Goal: Task Accomplishment & Management: Manage account settings

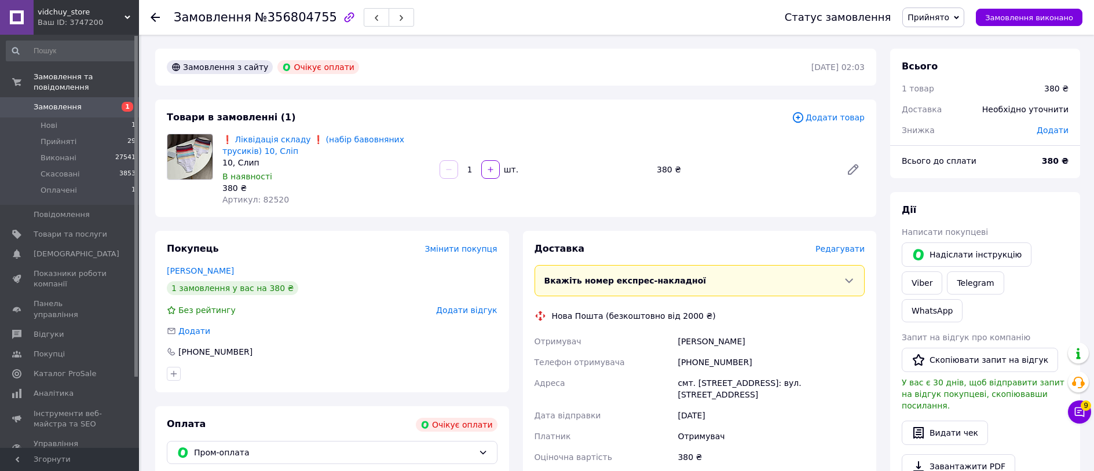
click at [706, 357] on div "[PHONE_NUMBER]" at bounding box center [771, 362] width 192 height 21
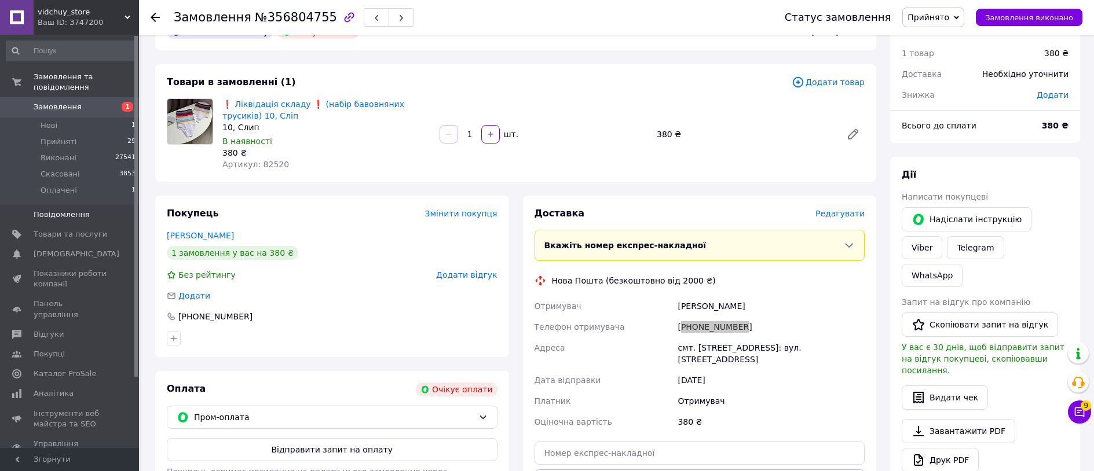
scroll to position [91, 0]
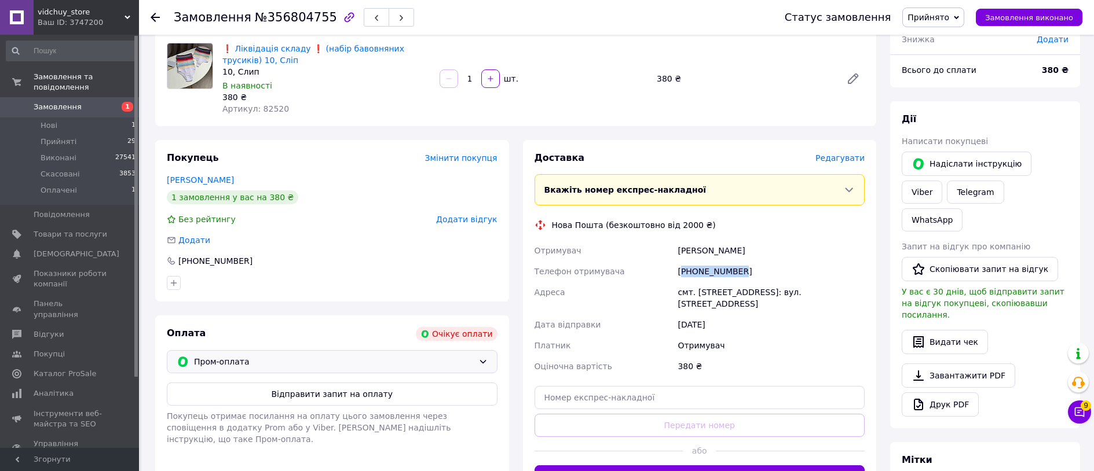
click at [382, 364] on span "Пром-оплата" at bounding box center [334, 362] width 280 height 13
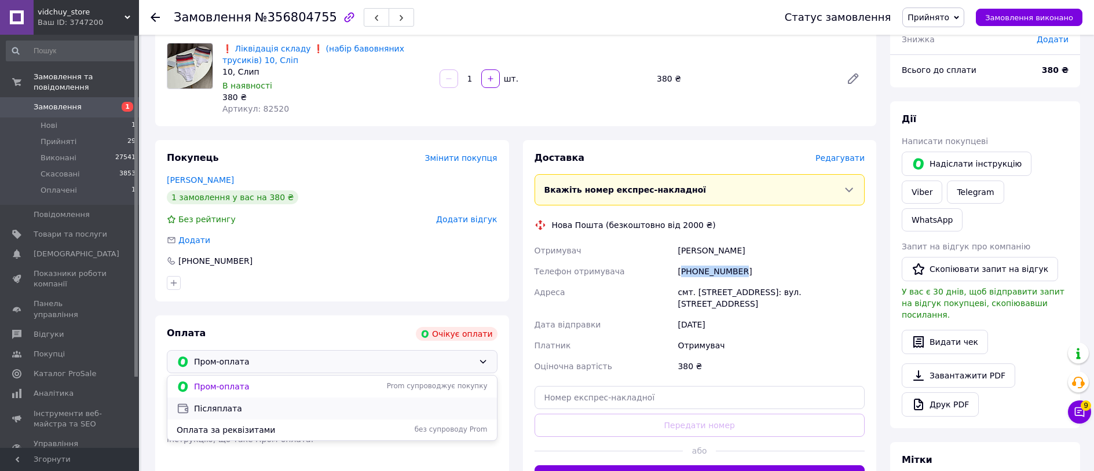
click at [266, 411] on span "Післяплата" at bounding box center [341, 409] width 294 height 12
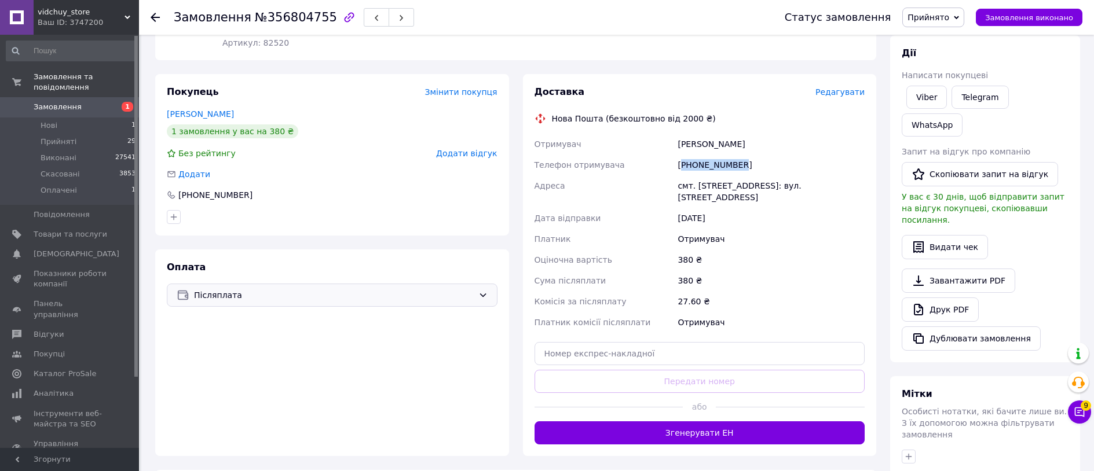
scroll to position [159, 0]
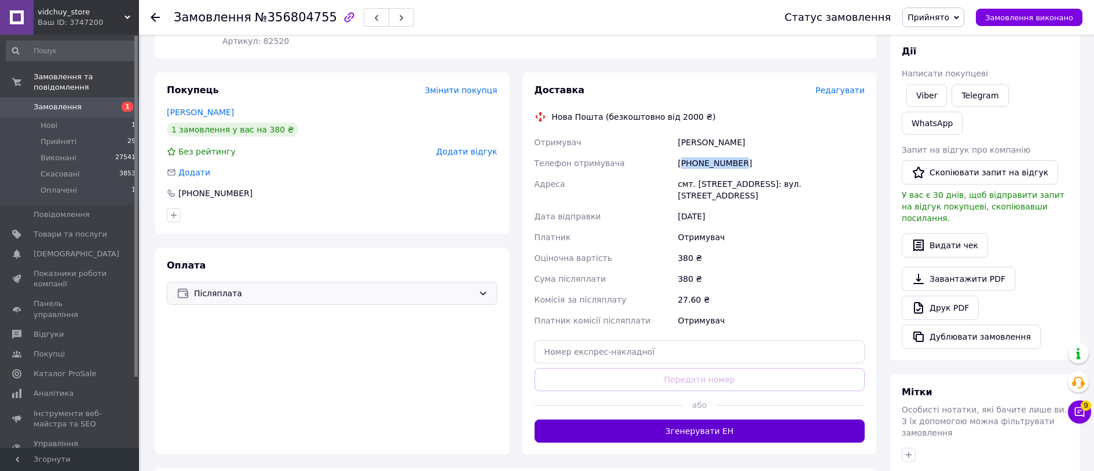
click at [693, 423] on button "Згенерувати ЕН" at bounding box center [700, 431] width 331 height 23
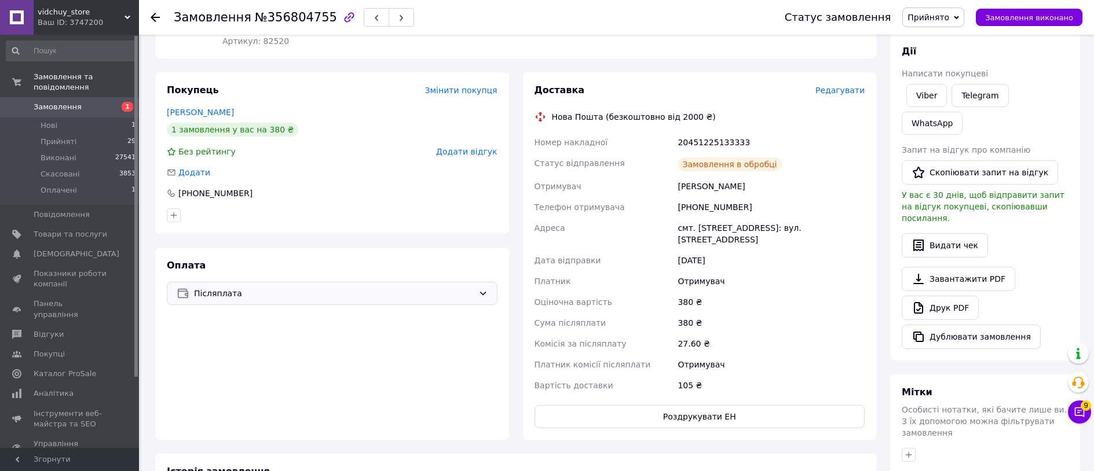
click at [716, 142] on div "20451225133333" at bounding box center [771, 142] width 192 height 21
copy div "20451225133333"
click at [1017, 20] on span "Замовлення виконано" at bounding box center [1029, 17] width 88 height 9
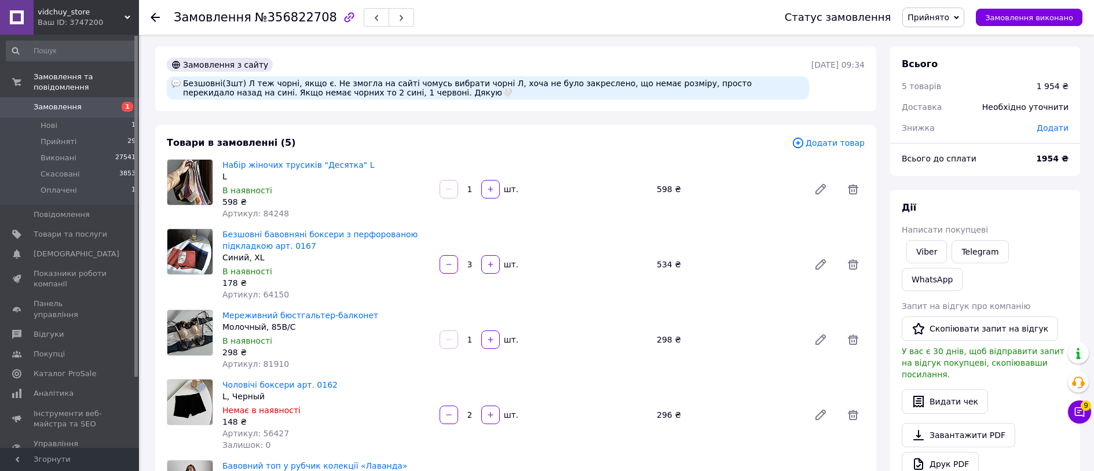
scroll to position [126, 0]
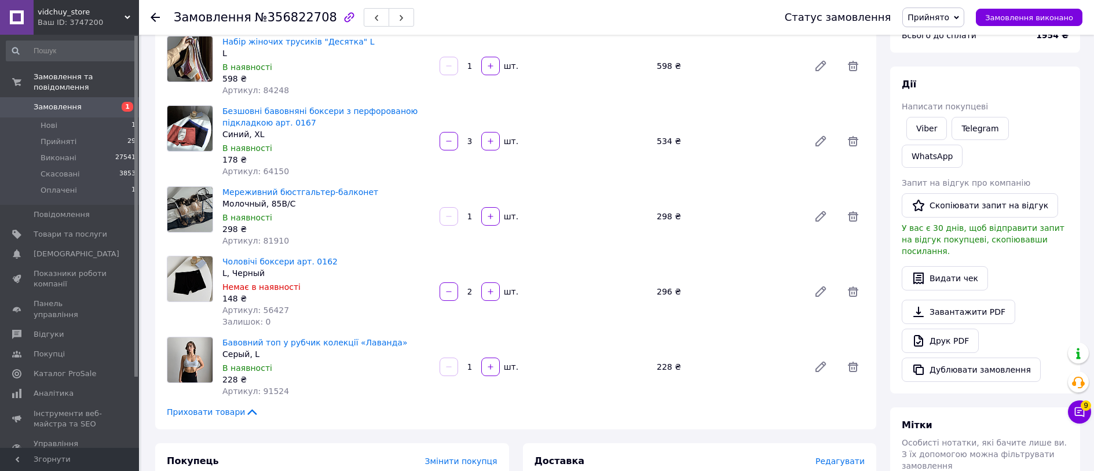
click at [264, 243] on span "Артикул: 81910" at bounding box center [255, 240] width 67 height 9
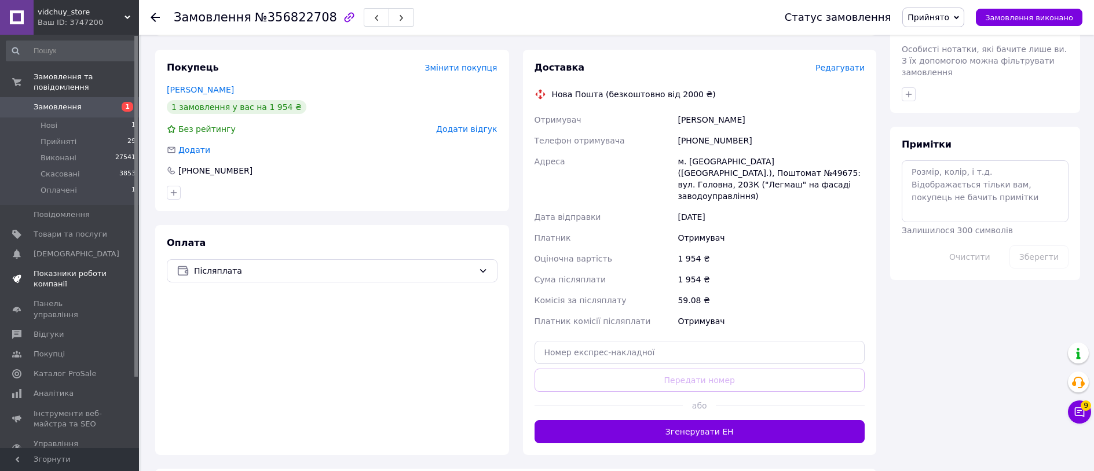
scroll to position [573, 0]
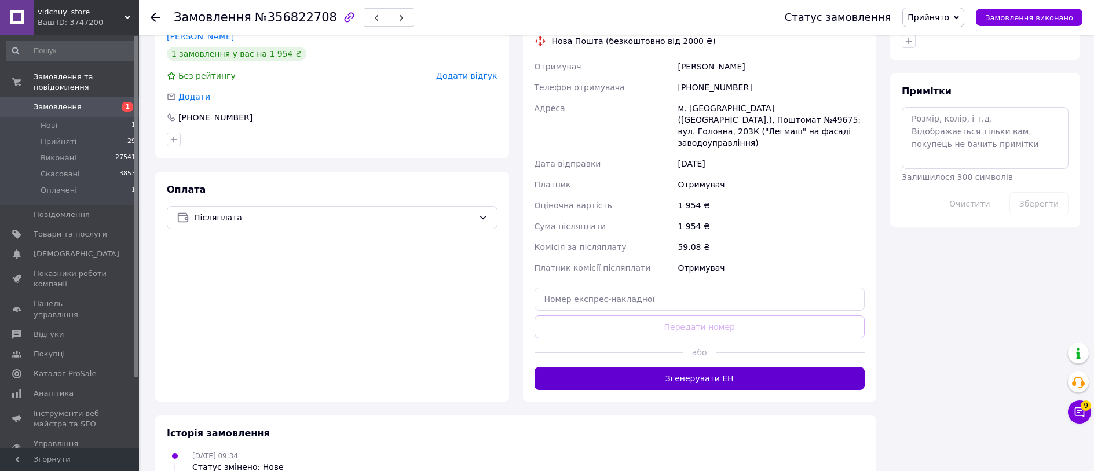
click at [736, 369] on button "Згенерувати ЕН" at bounding box center [700, 378] width 331 height 23
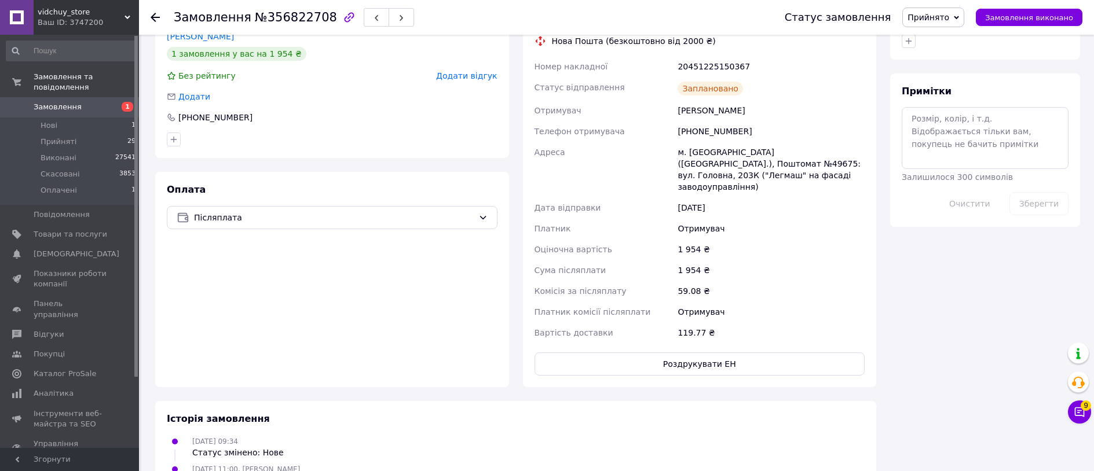
click at [713, 66] on div "20451225150367" at bounding box center [771, 66] width 192 height 21
click at [1063, 17] on span "Замовлення виконано" at bounding box center [1029, 17] width 88 height 9
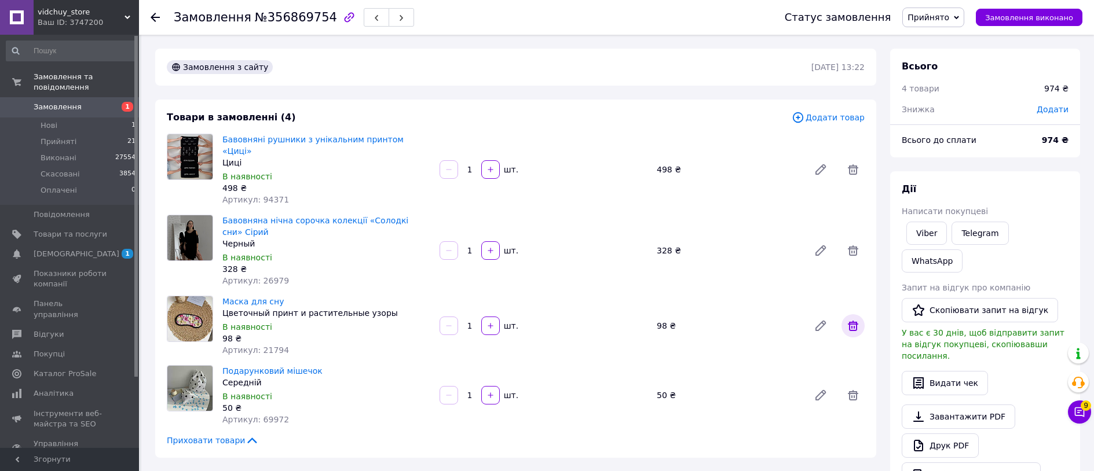
click at [858, 319] on icon at bounding box center [853, 326] width 14 height 14
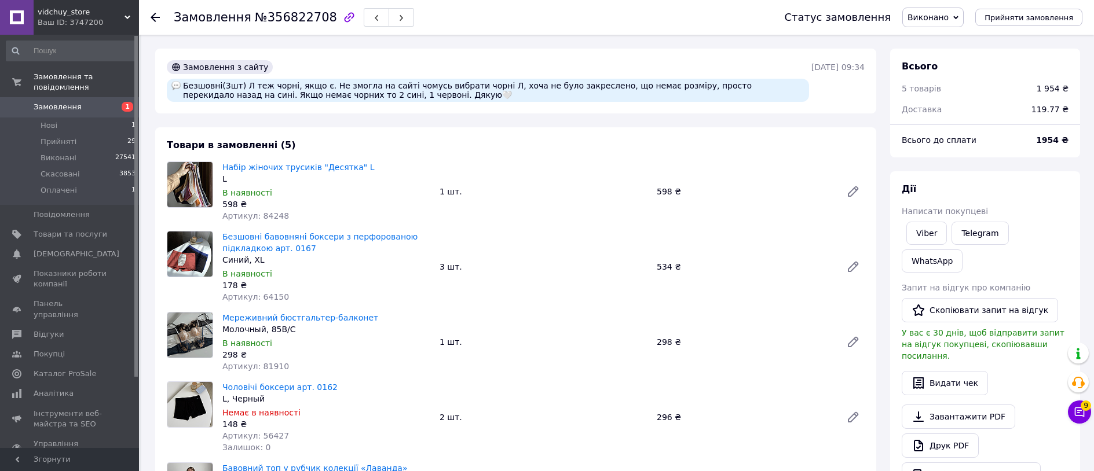
click at [105, 105] on span "Замовлення" at bounding box center [71, 107] width 74 height 10
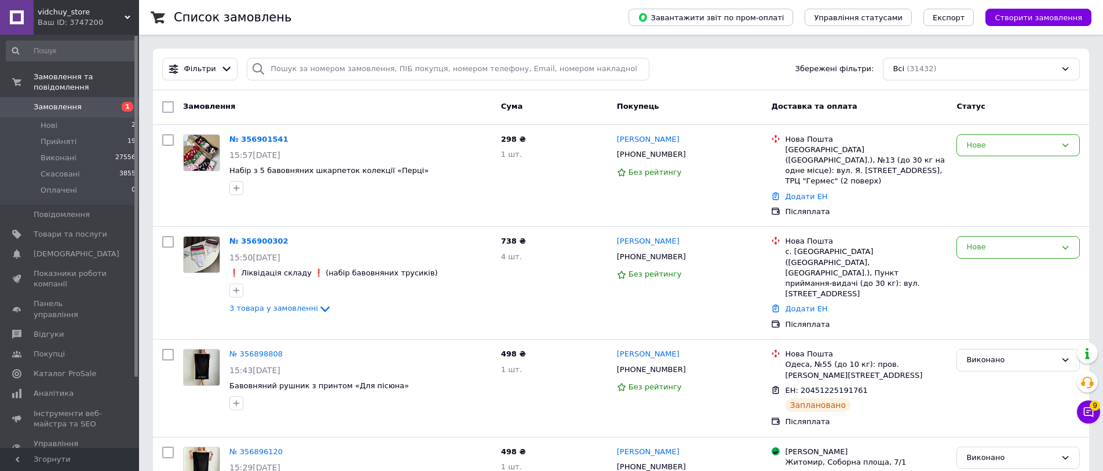
click at [335, 82] on div "Фільтри Збережені фільтри: Всі (31432)" at bounding box center [621, 70] width 936 height 42
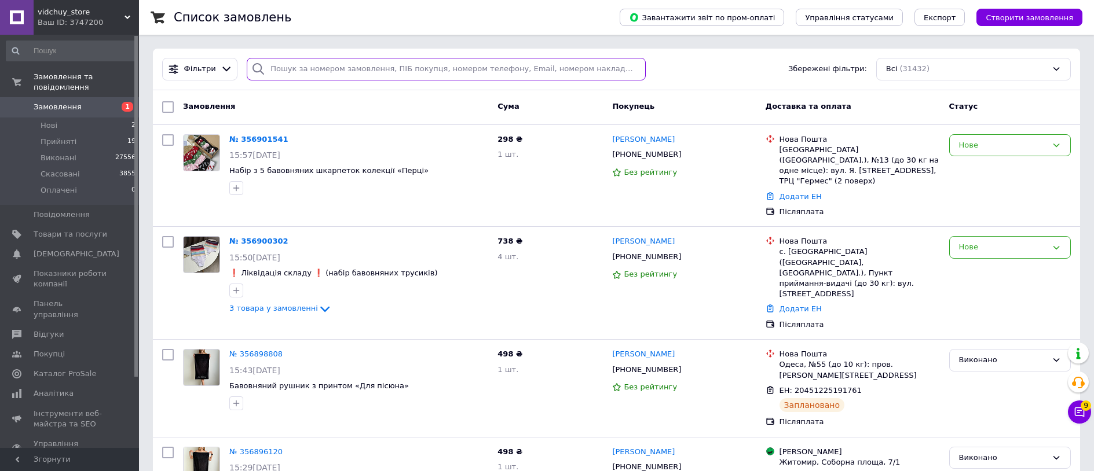
click at [335, 75] on input "search" at bounding box center [446, 69] width 398 height 23
paste input "380982249803"
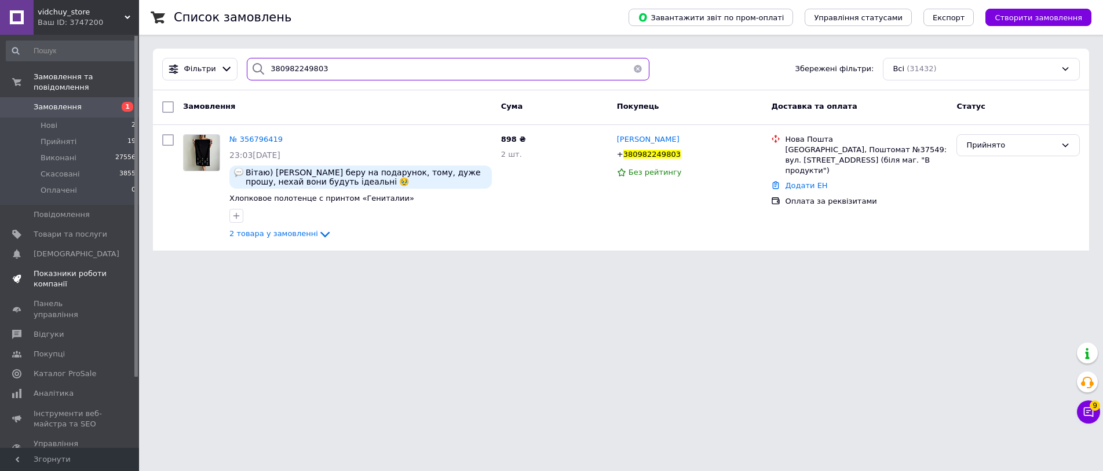
type input "380982249803"
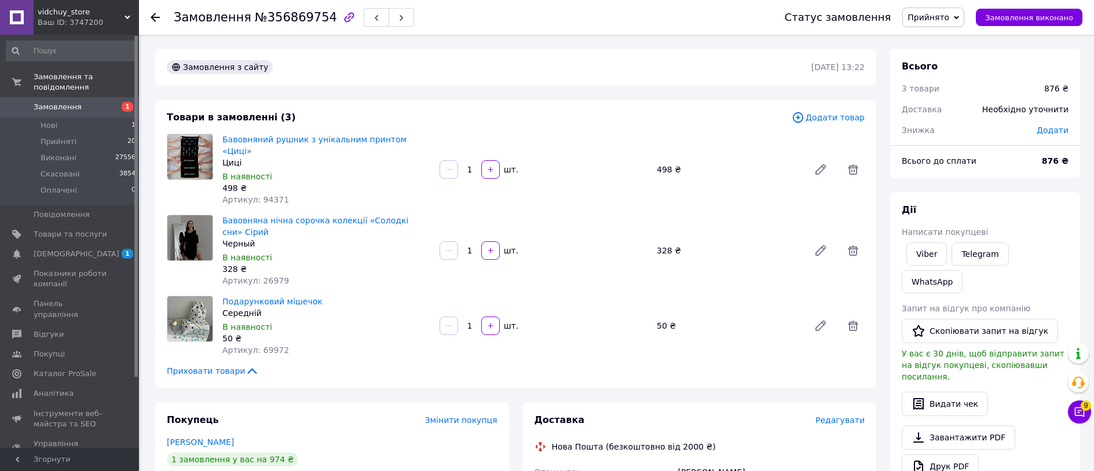
click at [946, 18] on span "Прийнято" at bounding box center [929, 17] width 42 height 9
click at [948, 60] on li "Скасовано" at bounding box center [933, 57] width 61 height 17
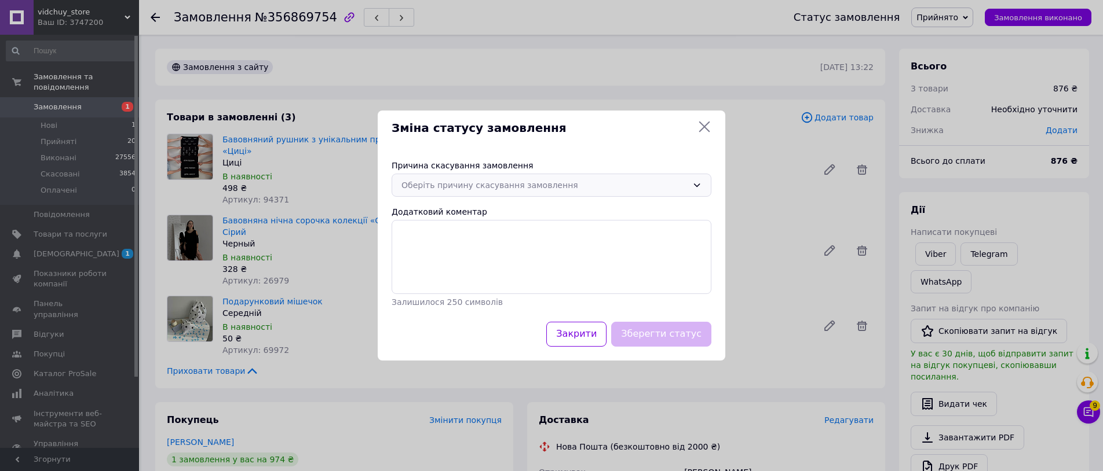
click at [520, 190] on div "Оберіть причину скасування замовлення" at bounding box center [544, 185] width 286 height 13
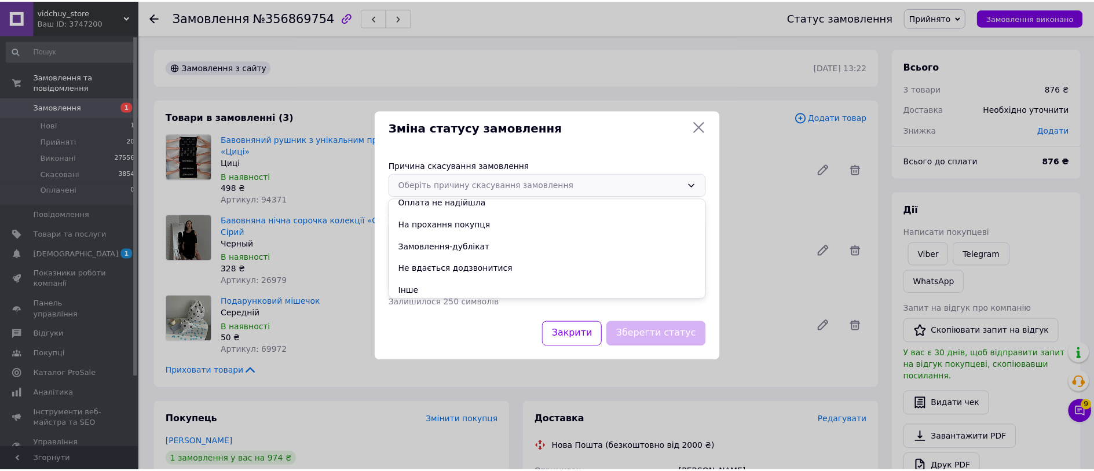
scroll to position [54, 0]
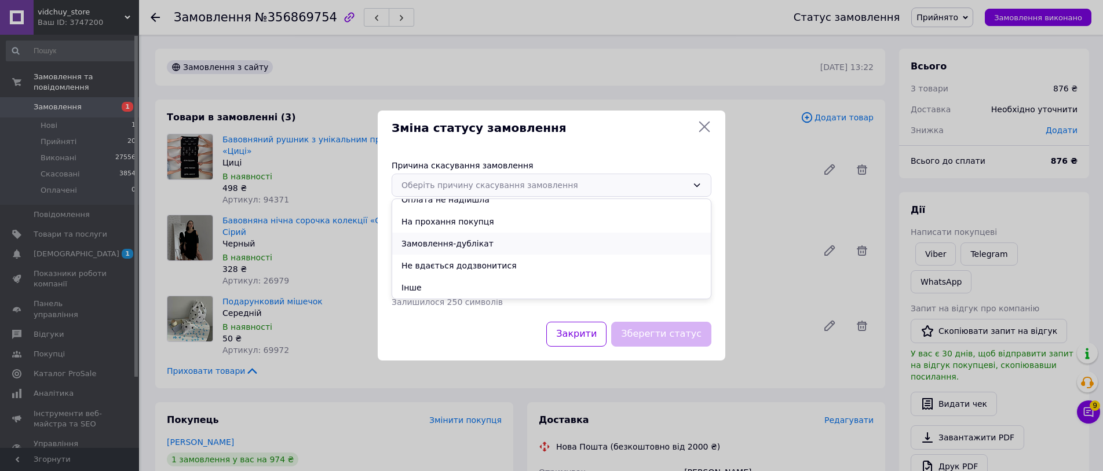
click at [511, 245] on li "Замовлення-дублікат" at bounding box center [551, 244] width 319 height 22
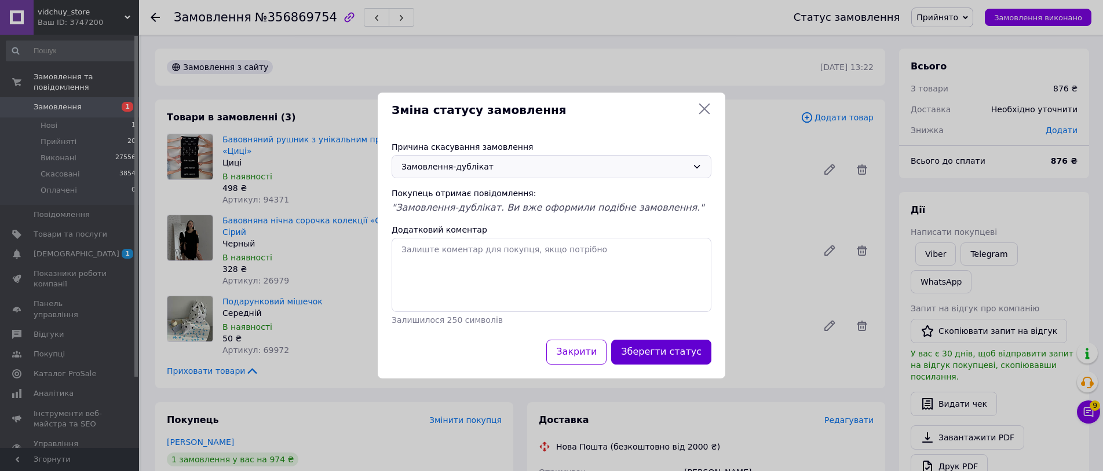
click at [674, 356] on button "Зберегти статус" at bounding box center [661, 352] width 100 height 25
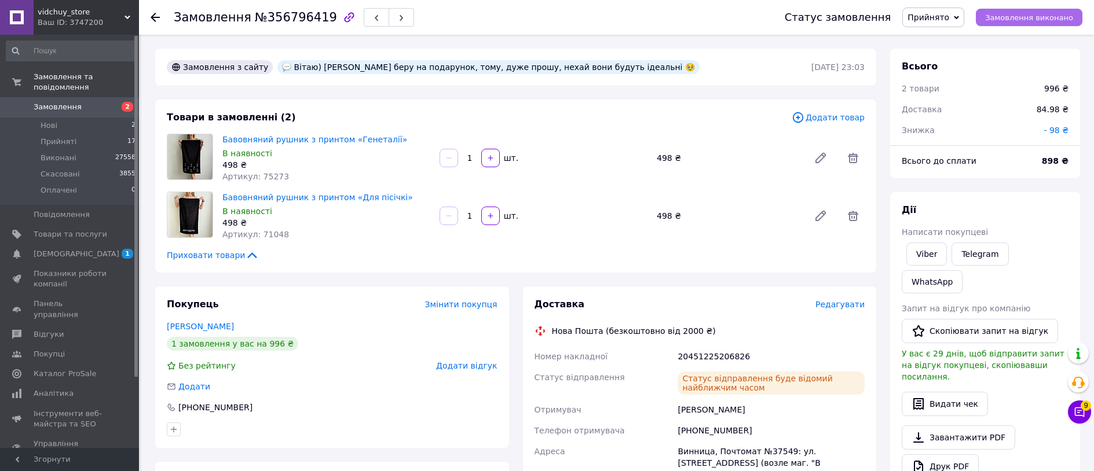
click at [1000, 16] on span "Замовлення виконано" at bounding box center [1029, 17] width 88 height 9
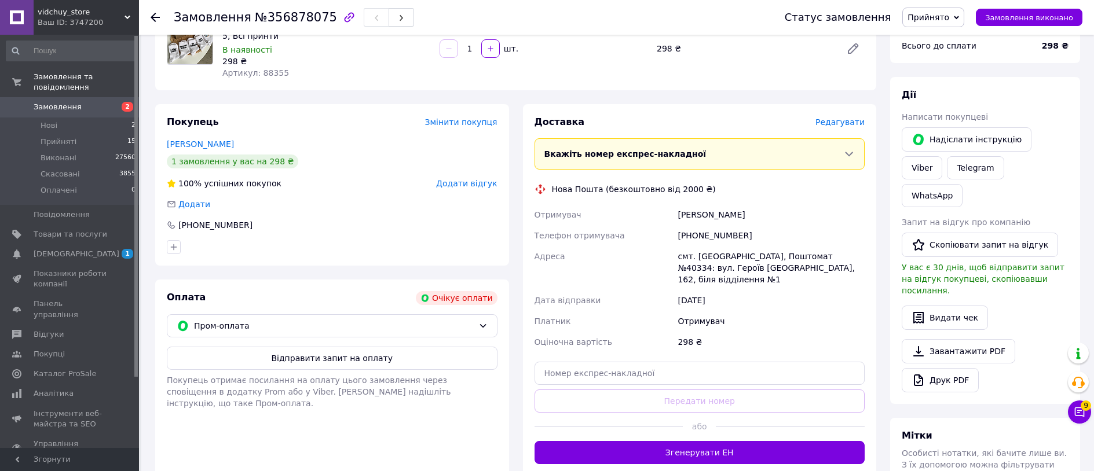
scroll to position [224, 0]
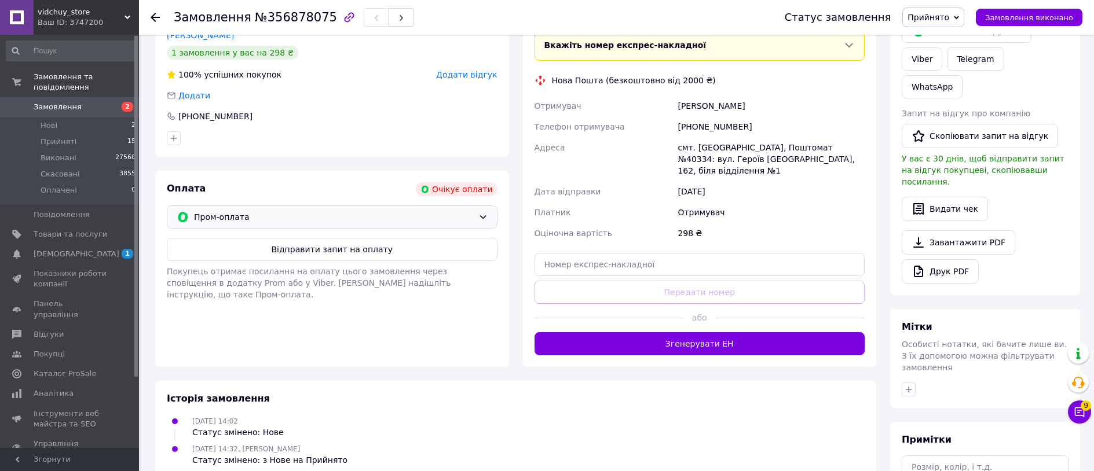
click at [448, 220] on span "Пром-оплата" at bounding box center [334, 217] width 280 height 13
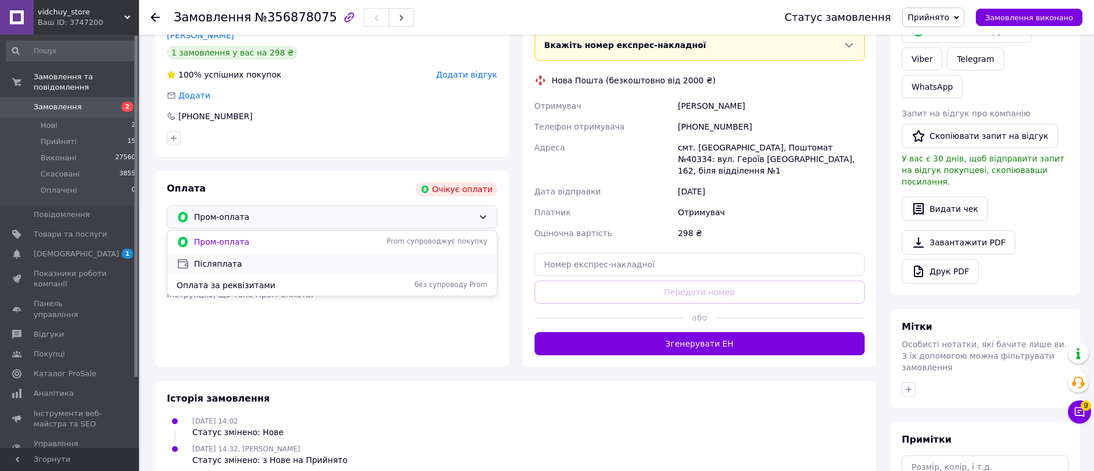
click at [440, 265] on span "Післяплата" at bounding box center [341, 264] width 294 height 12
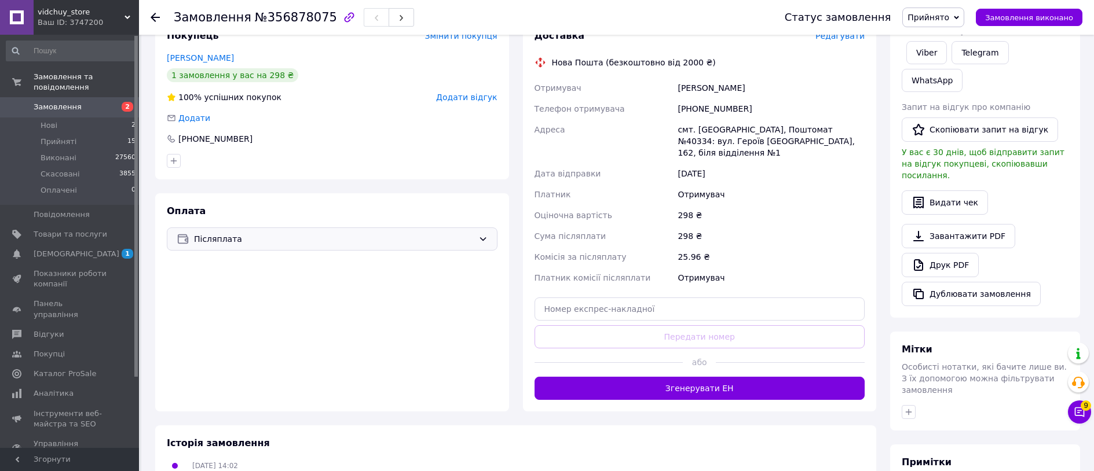
scroll to position [0, 0]
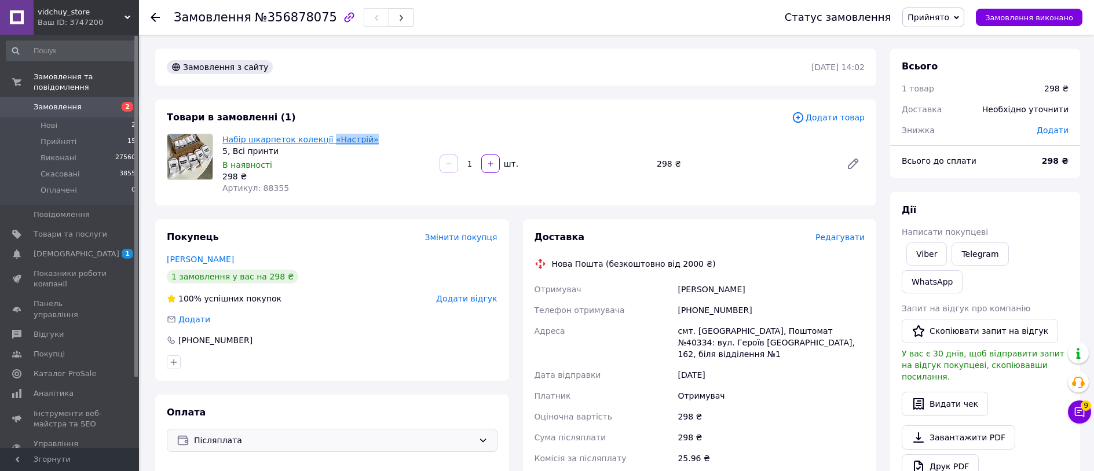
copy link "«Настрій»"
drag, startPoint x: 384, startPoint y: 141, endPoint x: 325, endPoint y: 142, distance: 59.1
click at [325, 142] on span "Набір шкарпеток колекції «Настрій»" at bounding box center [326, 140] width 208 height 12
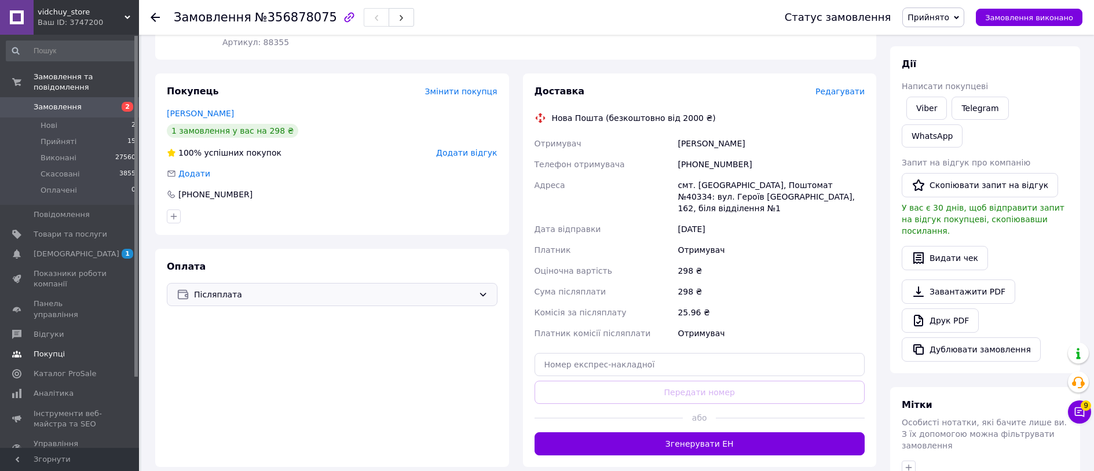
scroll to position [188, 0]
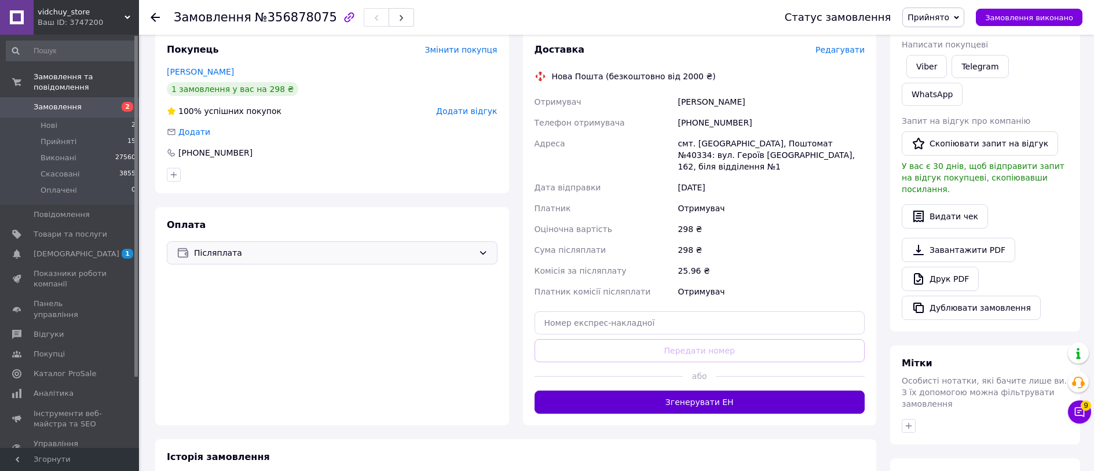
click at [707, 391] on button "Згенерувати ЕН" at bounding box center [700, 402] width 331 height 23
click at [707, 388] on div "Доставка Редагувати Нова Пошта (безкоштовно від 2000 ₴) Отримувач Опруненко Кат…" at bounding box center [700, 228] width 331 height 371
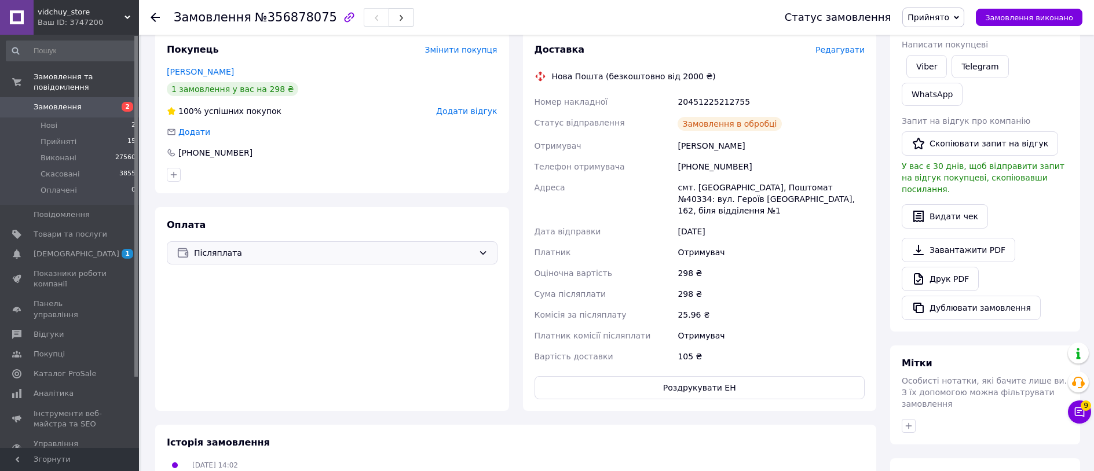
click at [716, 103] on div "20451225212755" at bounding box center [771, 102] width 192 height 21
copy div "20451225212755"
click at [1005, 17] on span "Замовлення виконано" at bounding box center [1029, 17] width 88 height 9
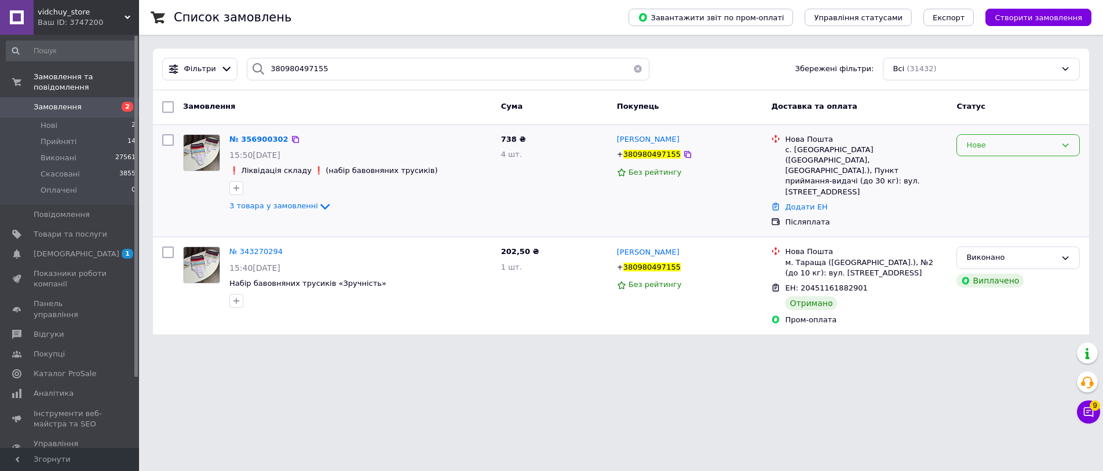
click at [1034, 155] on div "Нове" at bounding box center [1017, 145] width 123 height 23
click at [1030, 170] on li "Прийнято" at bounding box center [1018, 169] width 122 height 21
click at [359, 68] on input "380980497155" at bounding box center [448, 69] width 403 height 23
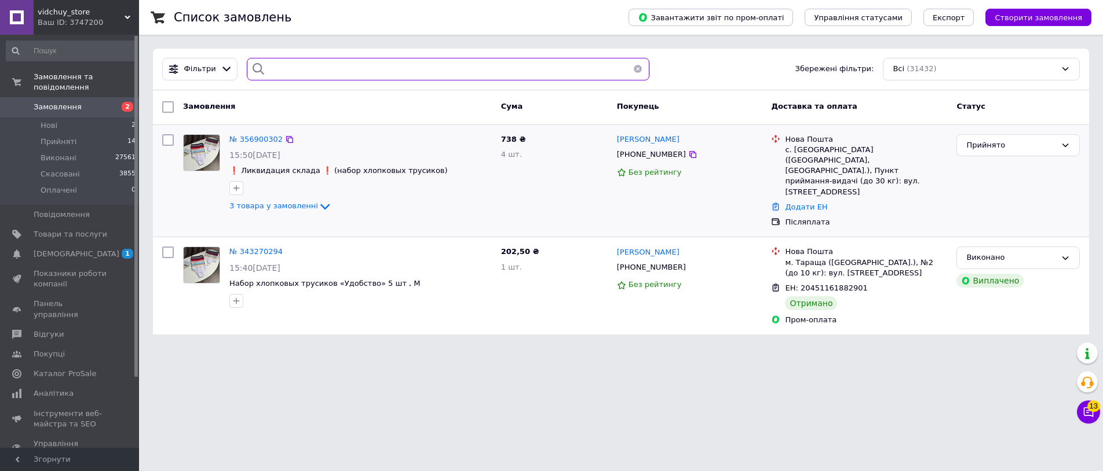
paste input "380956824128"
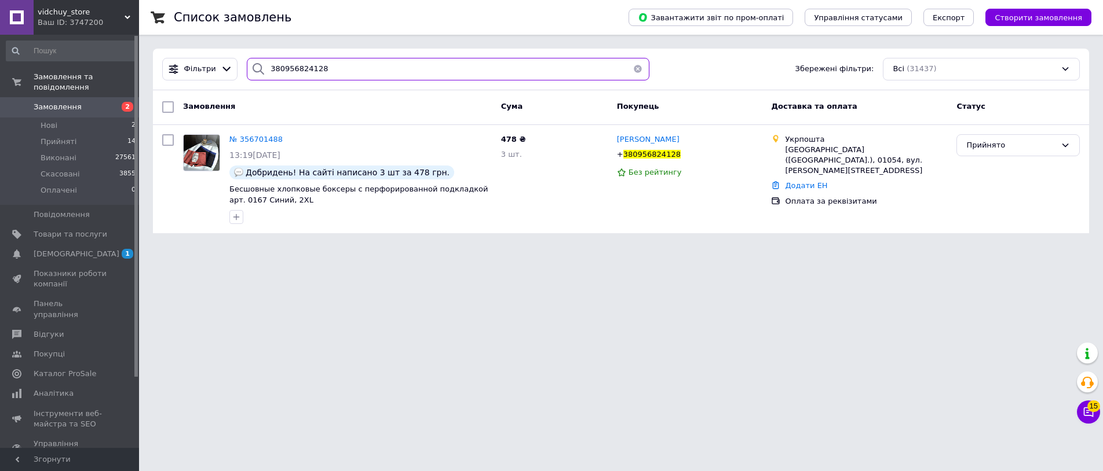
type input "380956824128"
click at [82, 254] on span "[DEMOGRAPHIC_DATA]" at bounding box center [71, 254] width 74 height 10
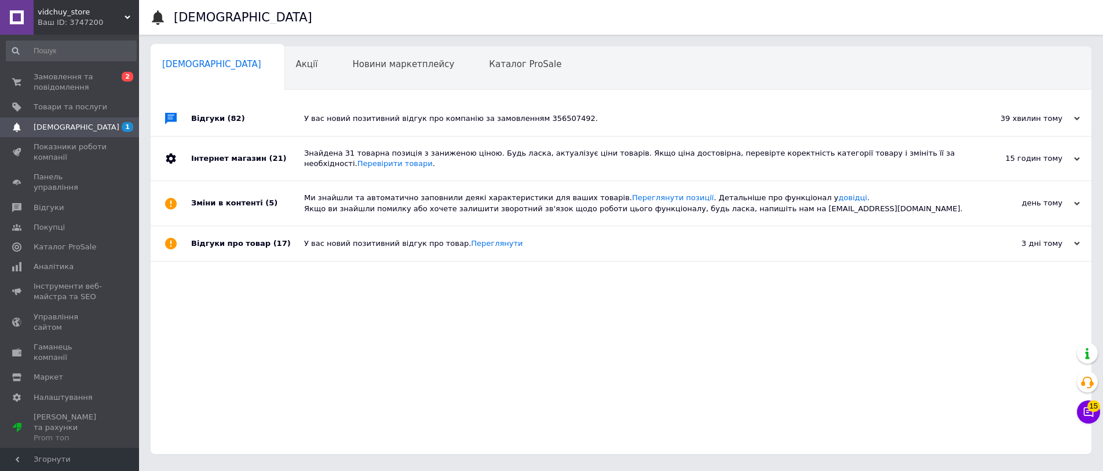
click at [381, 114] on div "У вас новий позитивний відгук про компанію за замовленням 356507492." at bounding box center [634, 119] width 660 height 10
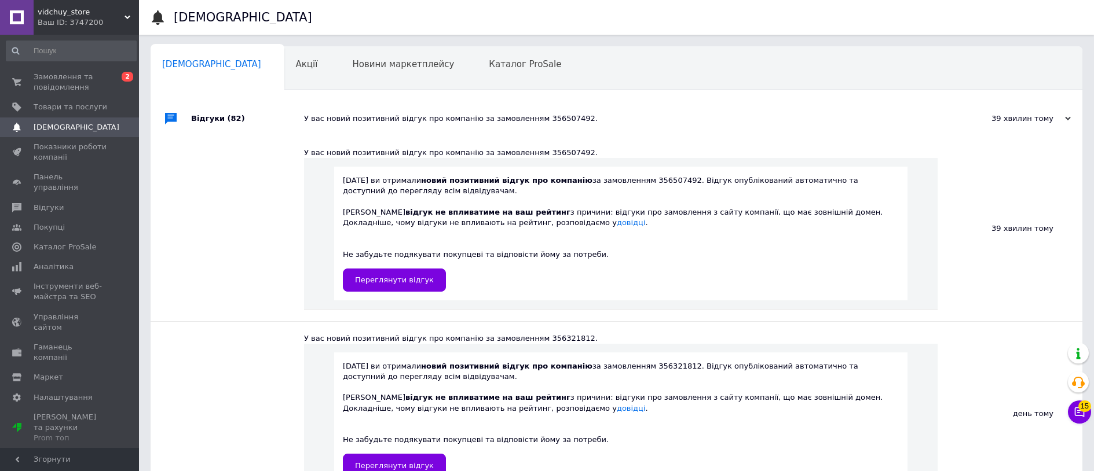
click at [386, 115] on div "У вас новий позитивний відгук про компанію за замовленням 356507492." at bounding box center [629, 119] width 651 height 10
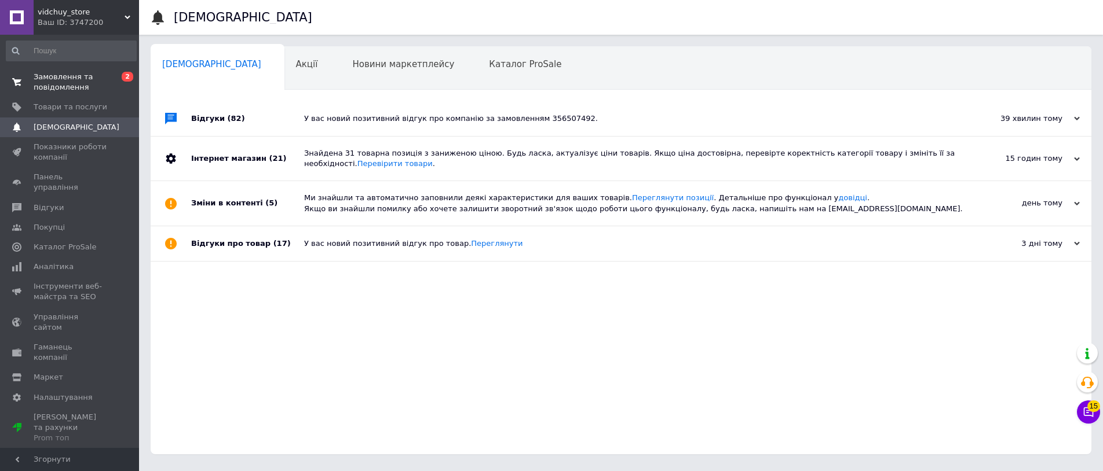
click at [93, 81] on span "Замовлення та повідомлення" at bounding box center [71, 82] width 74 height 21
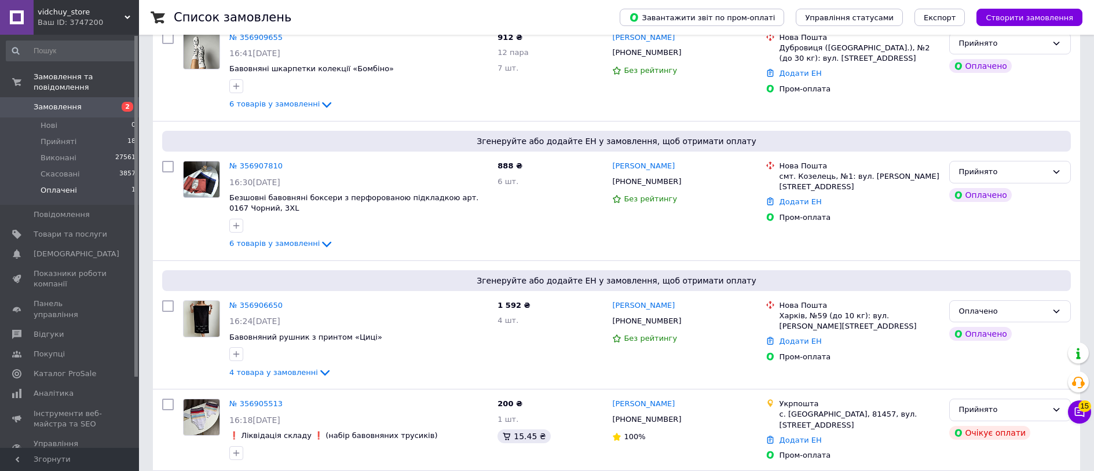
scroll to position [139, 0]
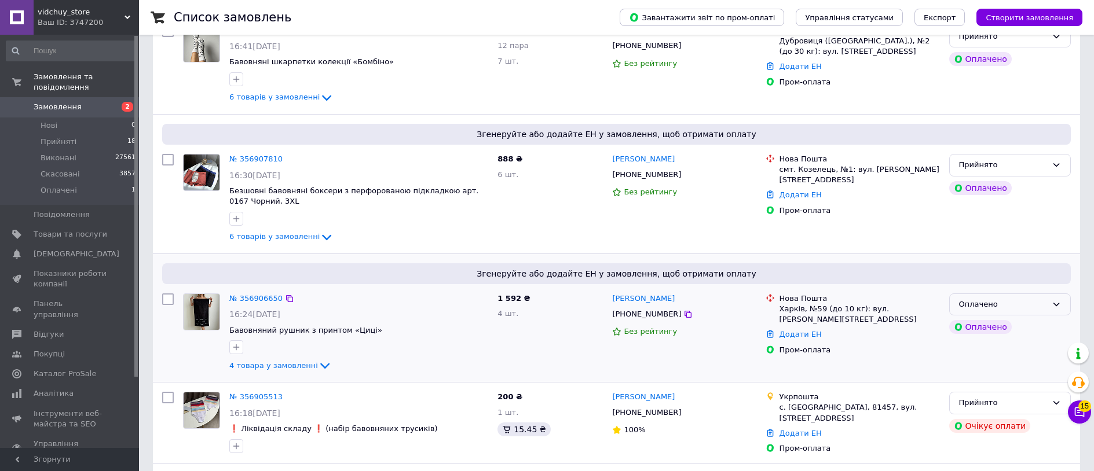
click at [1014, 311] on div "Оплачено" at bounding box center [1010, 305] width 122 height 23
click at [1005, 330] on li "Прийнято" at bounding box center [1010, 328] width 120 height 21
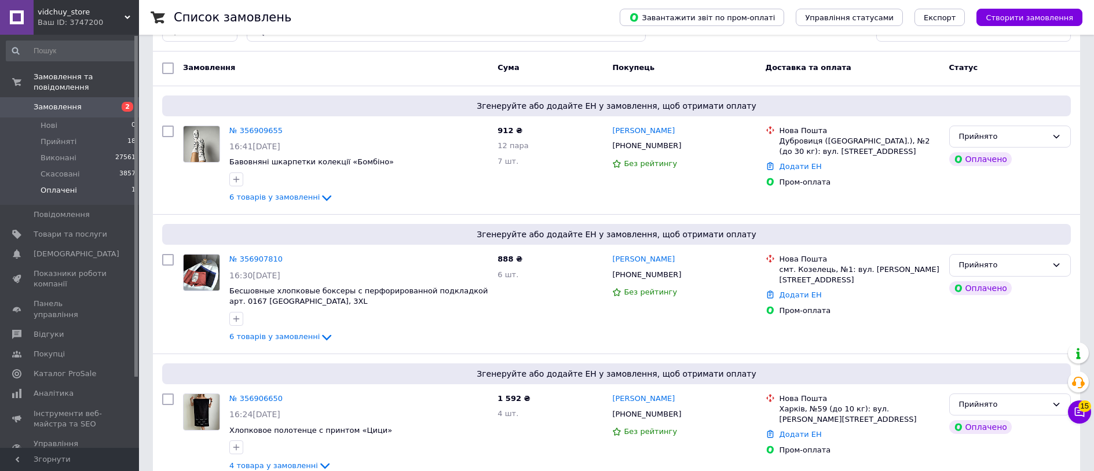
scroll to position [0, 0]
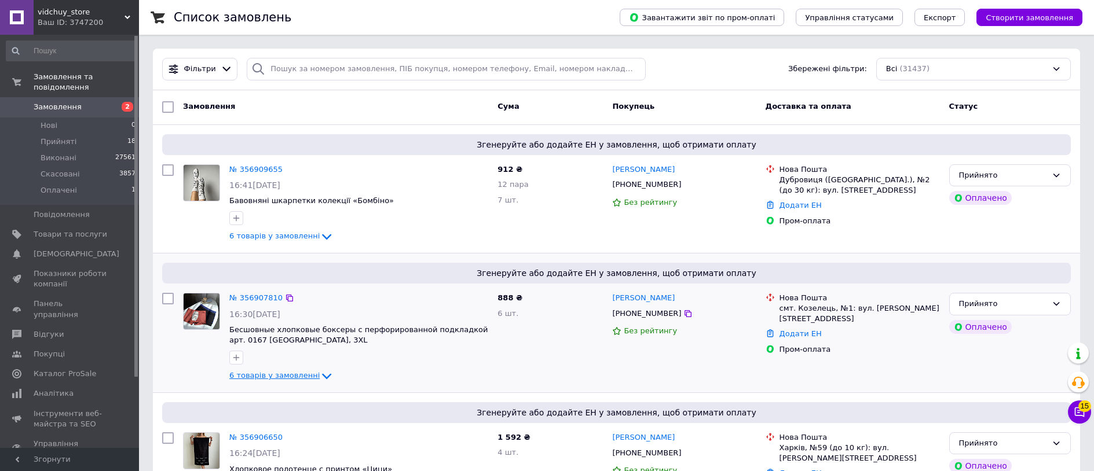
click at [295, 376] on span "6 товарів у замовленні" at bounding box center [274, 376] width 90 height 9
